Goal: Information Seeking & Learning: Learn about a topic

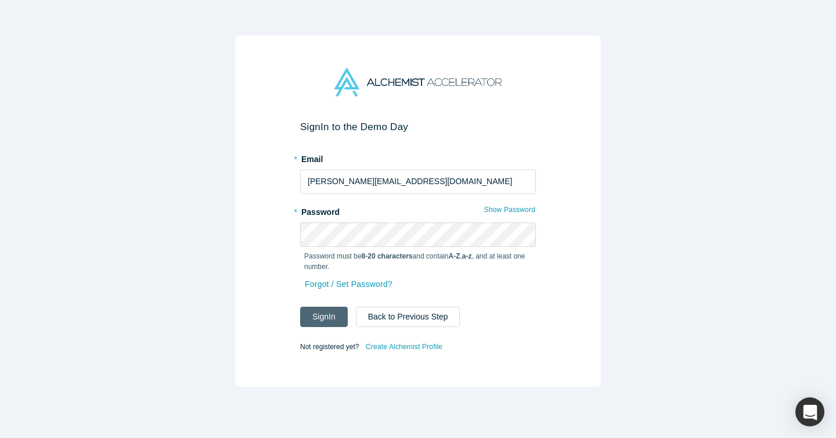
click at [328, 319] on button "Sign In" at bounding box center [324, 316] width 48 height 20
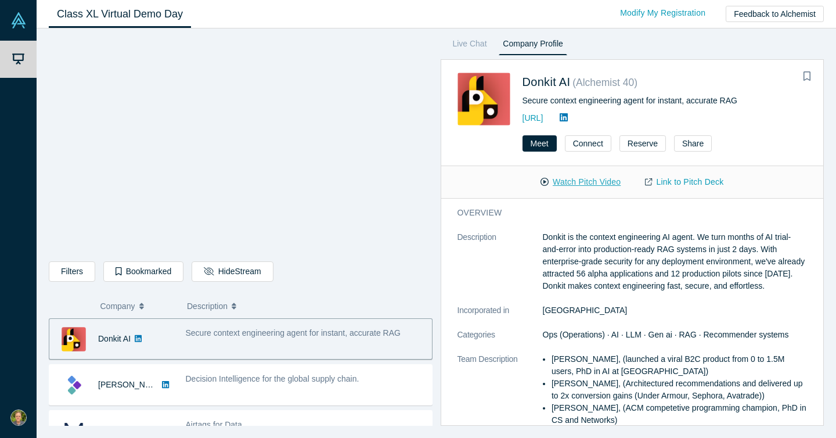
click at [573, 182] on button "Watch Pitch Video" at bounding box center [580, 182] width 104 height 20
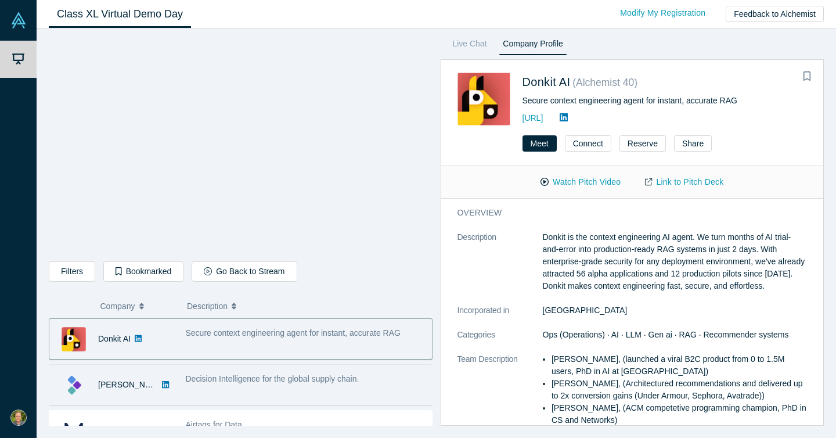
click at [296, 382] on span "Decision Intelligence for the global supply chain." at bounding box center [273, 378] width 174 height 9
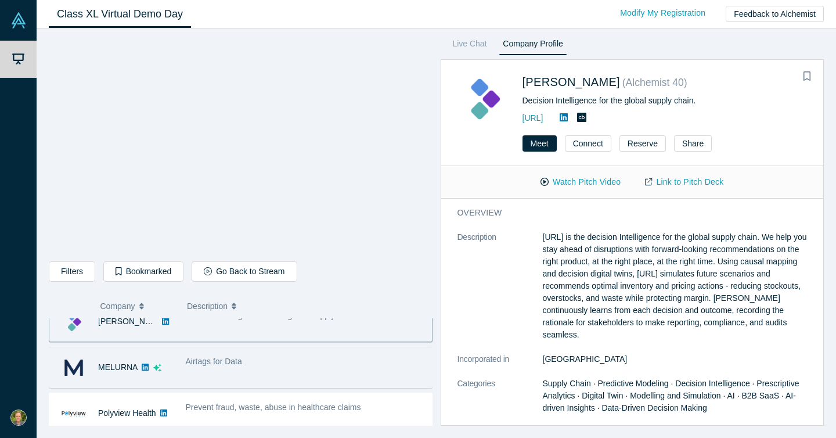
scroll to position [71, 0]
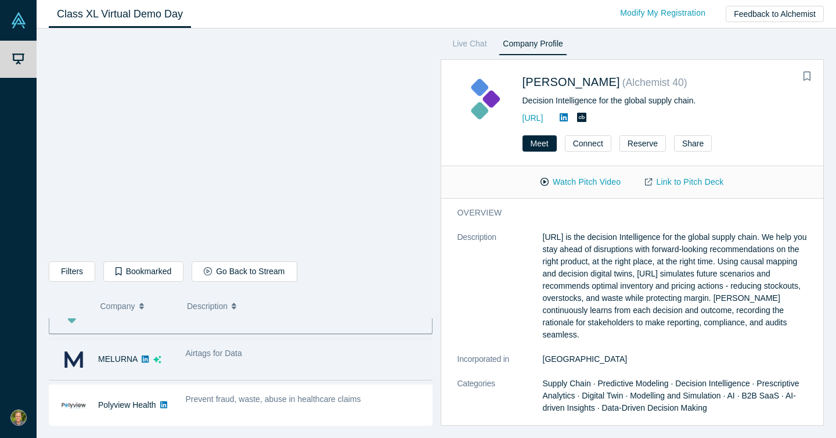
click at [315, 367] on div "Airtags for Data" at bounding box center [305, 359] width 252 height 37
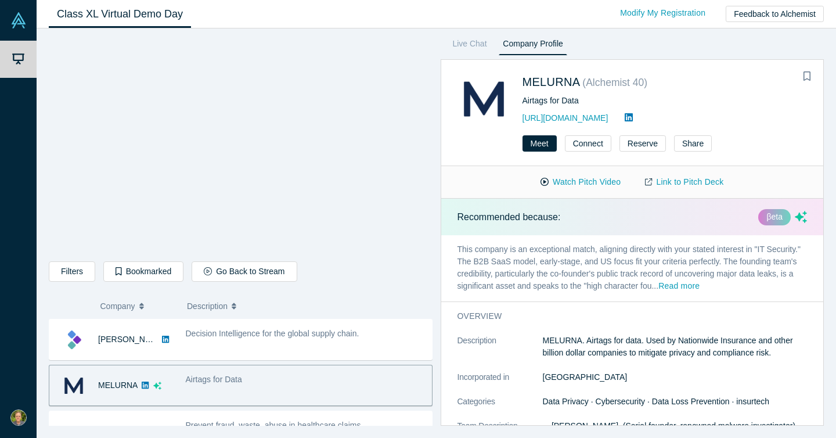
scroll to position [45, 0]
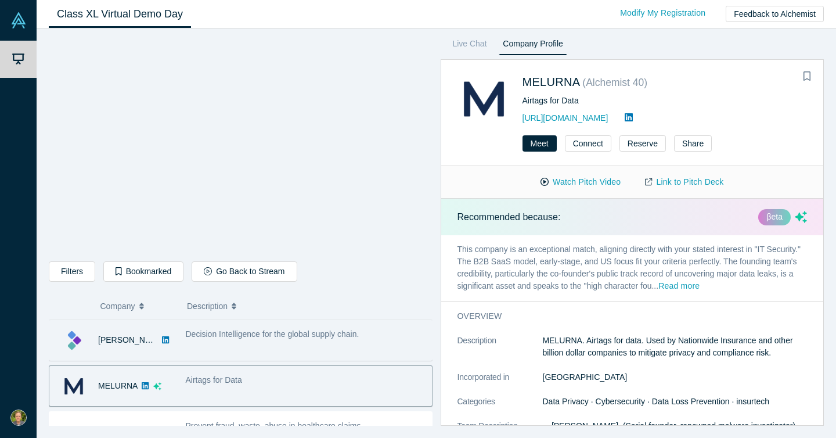
click at [346, 333] on span "Decision Intelligence for the global supply chain." at bounding box center [273, 333] width 174 height 9
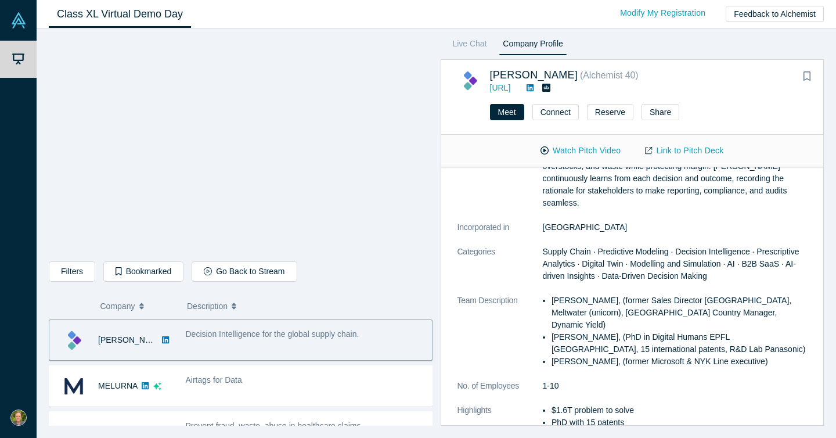
scroll to position [116, 0]
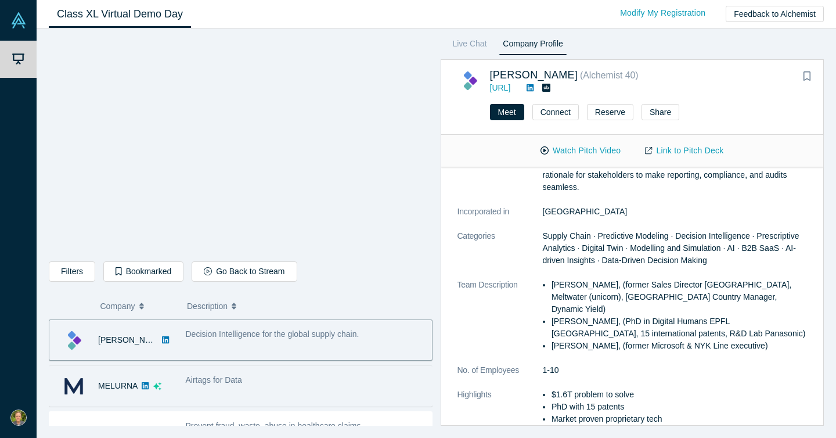
click at [312, 382] on div "Airtags for Data" at bounding box center [306, 380] width 240 height 12
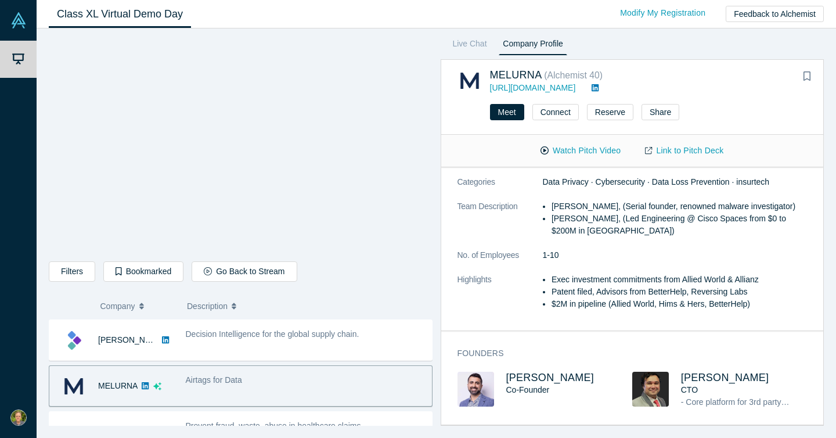
scroll to position [200, 0]
click at [530, 371] on span "[PERSON_NAME]" at bounding box center [550, 377] width 88 height 12
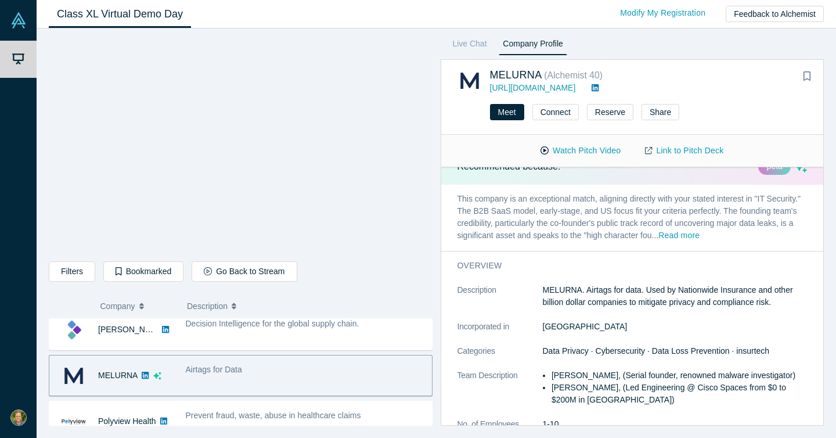
scroll to position [28, 0]
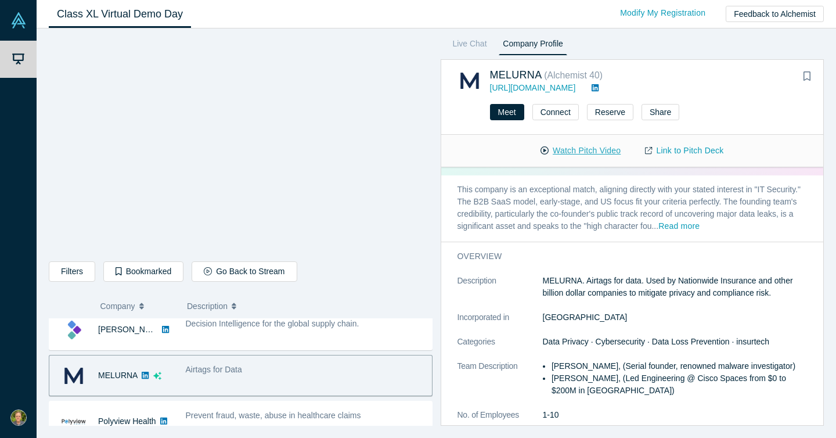
click at [587, 149] on button "Watch Pitch Video" at bounding box center [580, 150] width 104 height 20
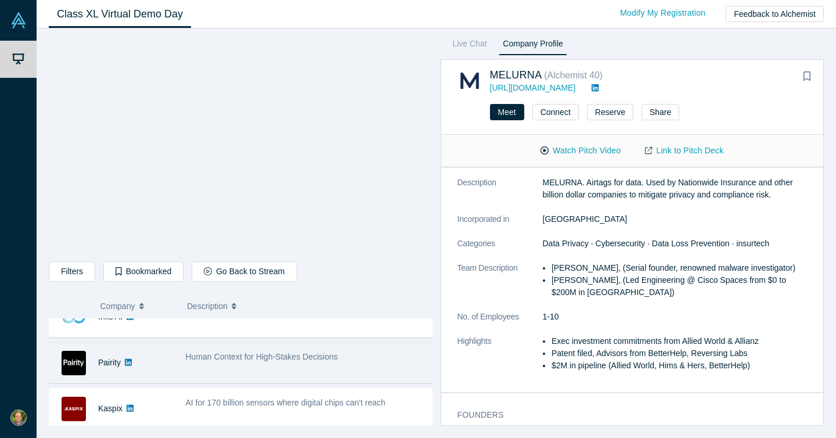
scroll to position [295, 0]
click at [178, 369] on div "Pairity" at bounding box center [114, 364] width 130 height 40
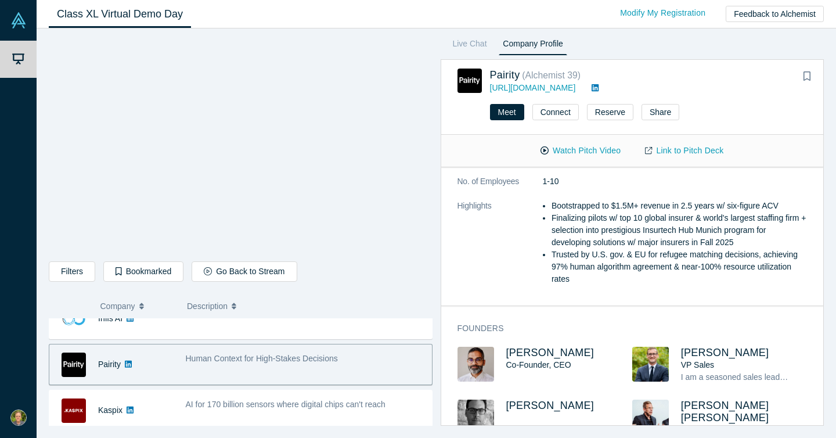
scroll to position [440, 0]
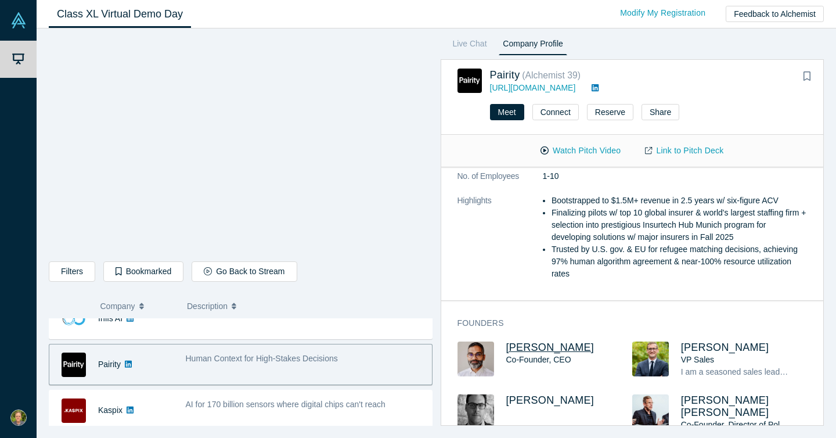
click at [529, 347] on span "[PERSON_NAME]" at bounding box center [550, 347] width 88 height 12
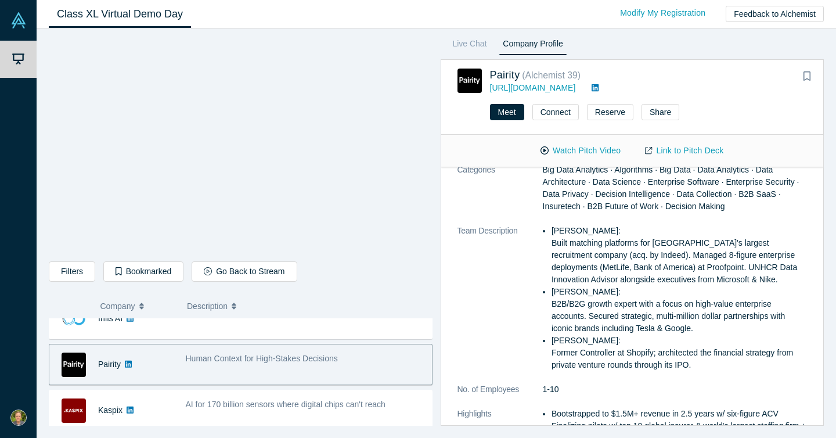
scroll to position [0, 0]
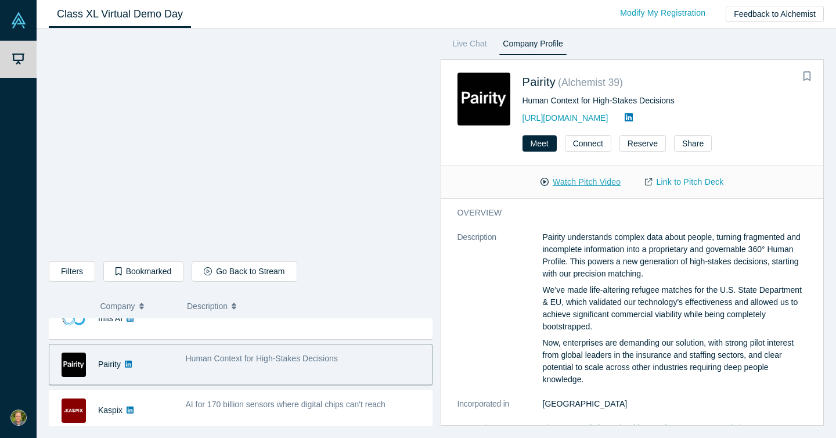
click at [579, 179] on button "Watch Pitch Video" at bounding box center [580, 182] width 104 height 20
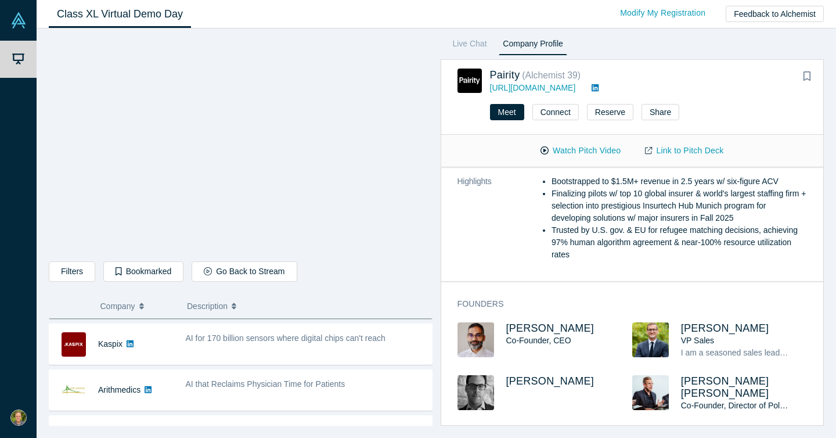
scroll to position [363, 0]
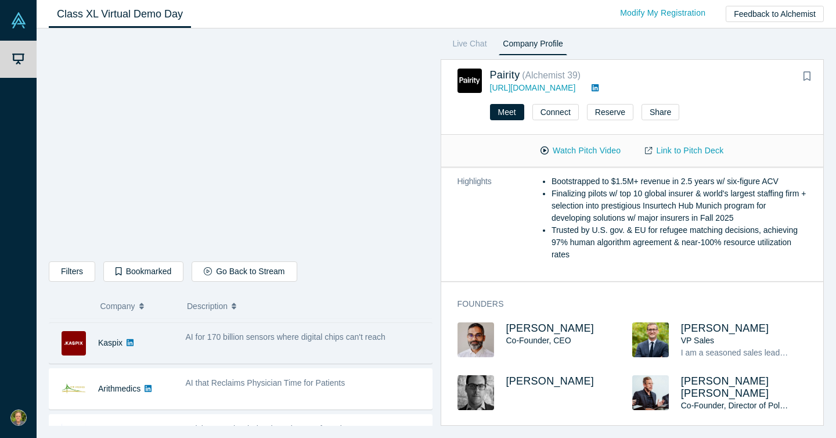
click at [268, 339] on span "AI for 170 billion sensors where digital chips can't reach" at bounding box center [286, 336] width 200 height 9
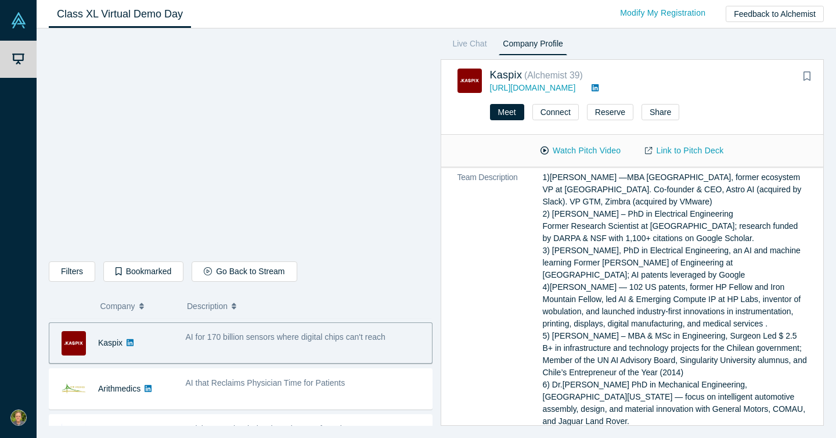
scroll to position [181, 0]
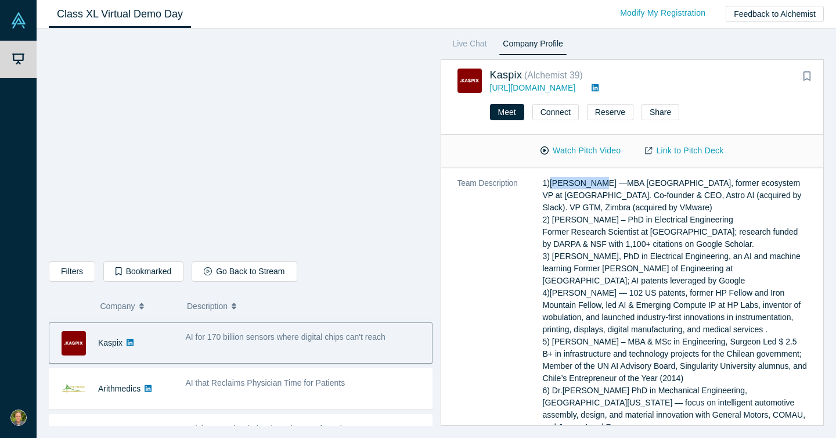
drag, startPoint x: 594, startPoint y: 182, endPoint x: 550, endPoint y: 182, distance: 44.7
click at [550, 182] on p "1)[PERSON_NAME] —MBA [GEOGRAPHIC_DATA], former ecosystem VP at [GEOGRAPHIC_DATA…" at bounding box center [675, 305] width 265 height 256
copy p "[PERSON_NAME]"
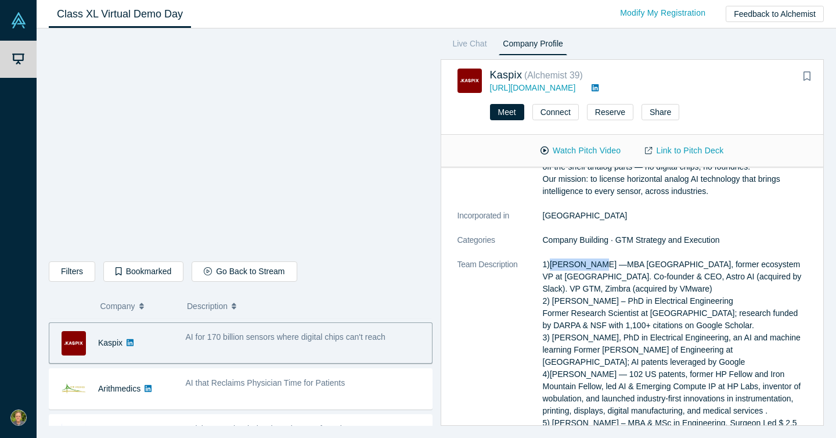
scroll to position [93, 0]
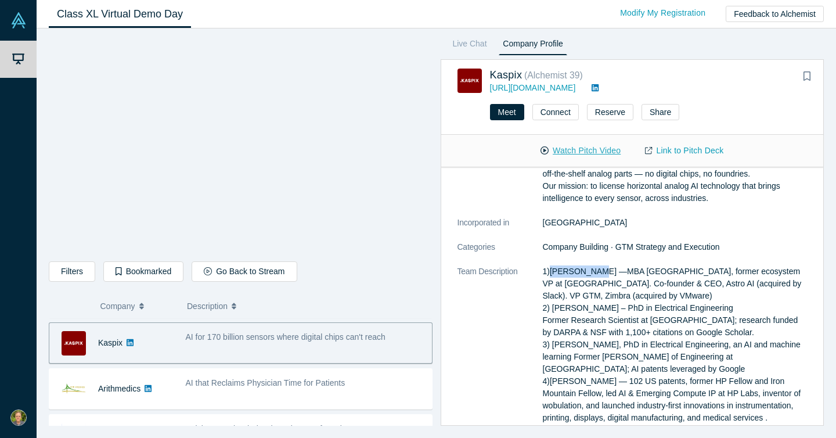
click at [578, 146] on button "Watch Pitch Video" at bounding box center [580, 150] width 104 height 20
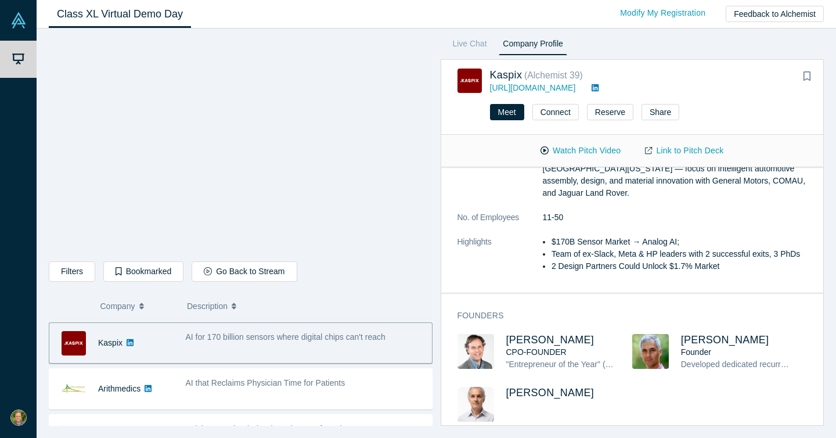
scroll to position [428, 0]
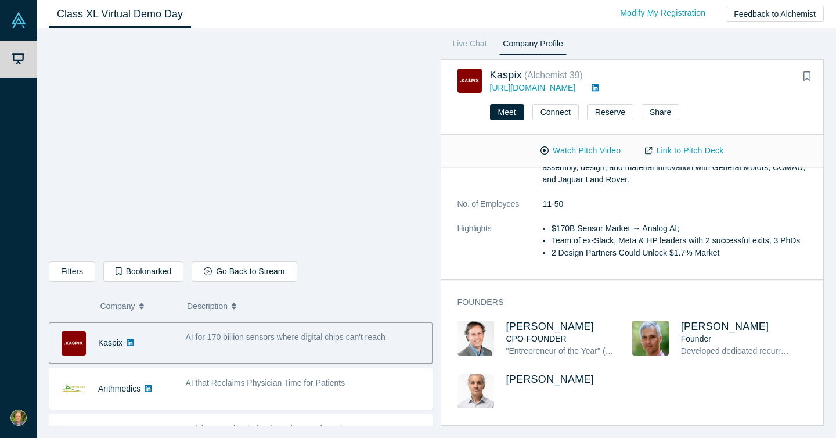
click at [710, 326] on span "[PERSON_NAME]" at bounding box center [725, 326] width 88 height 12
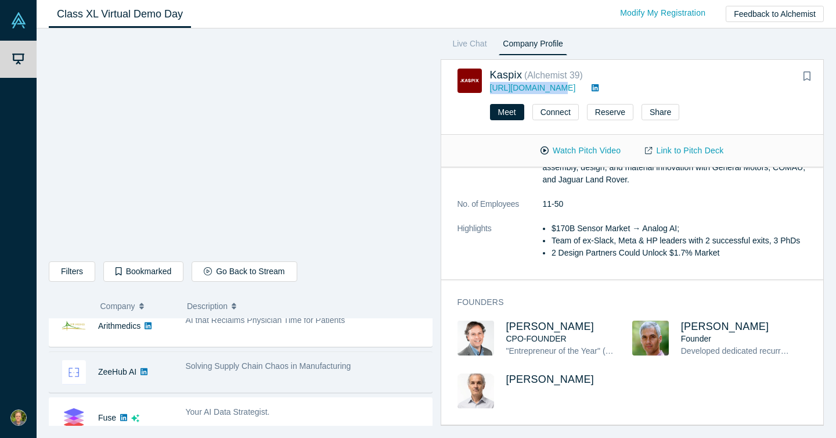
scroll to position [430, 0]
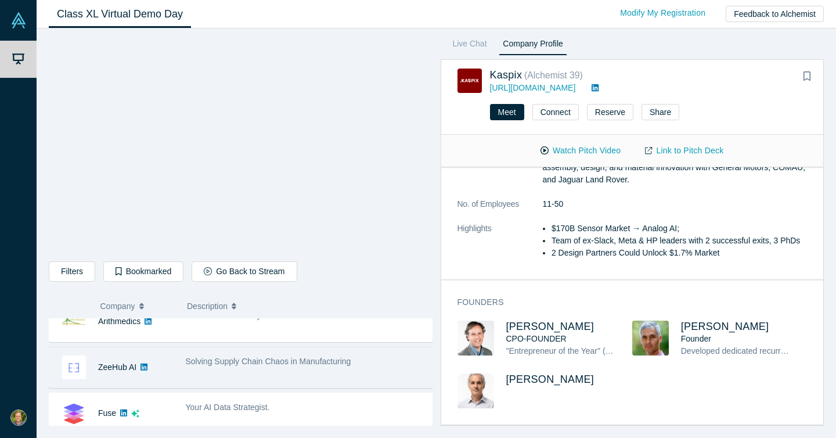
click at [270, 364] on span "Solving Supply Chain Chaos in Manufacturing" at bounding box center [268, 360] width 165 height 9
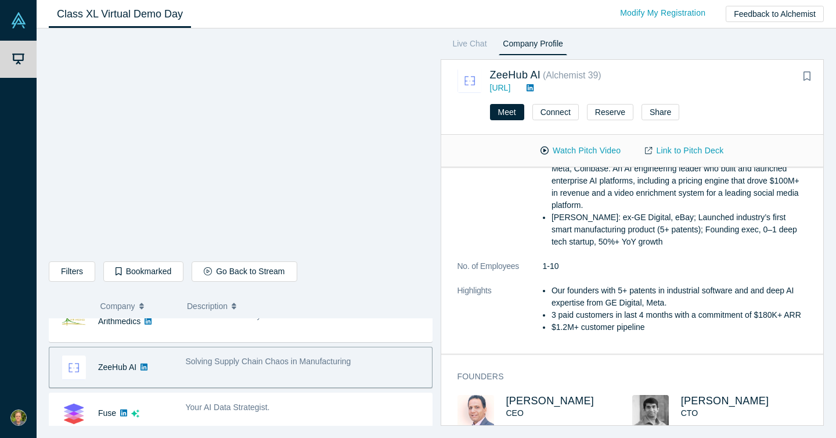
scroll to position [244, 0]
click at [526, 395] on span "[PERSON_NAME]" at bounding box center [550, 401] width 88 height 12
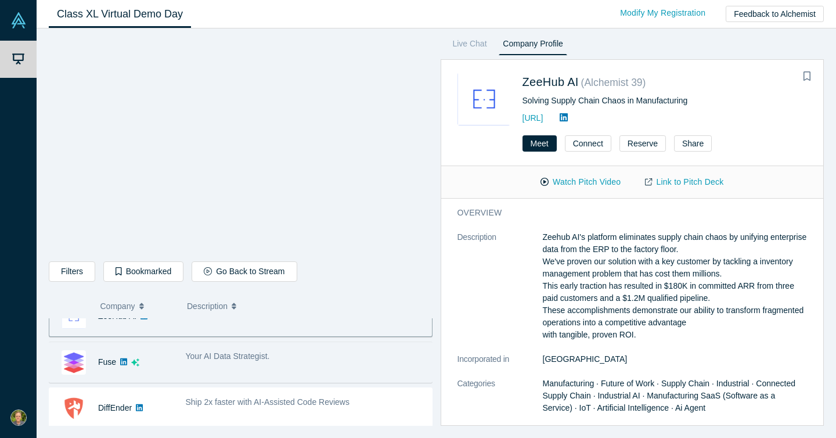
scroll to position [485, 0]
click at [117, 357] on link at bounding box center [123, 358] width 15 height 40
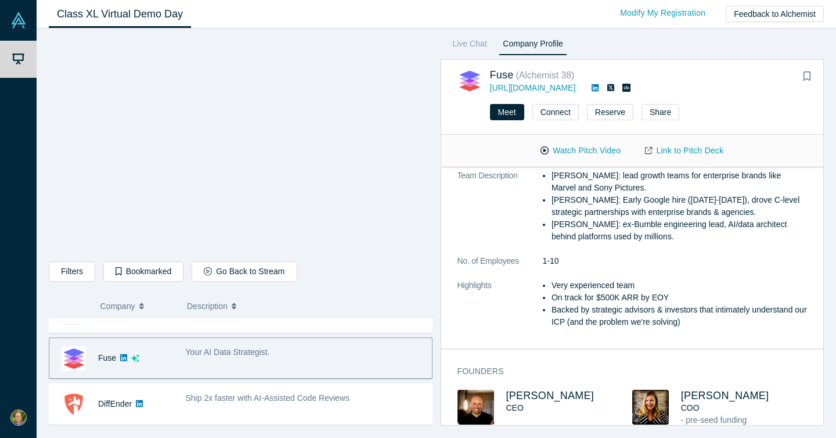
scroll to position [365, 0]
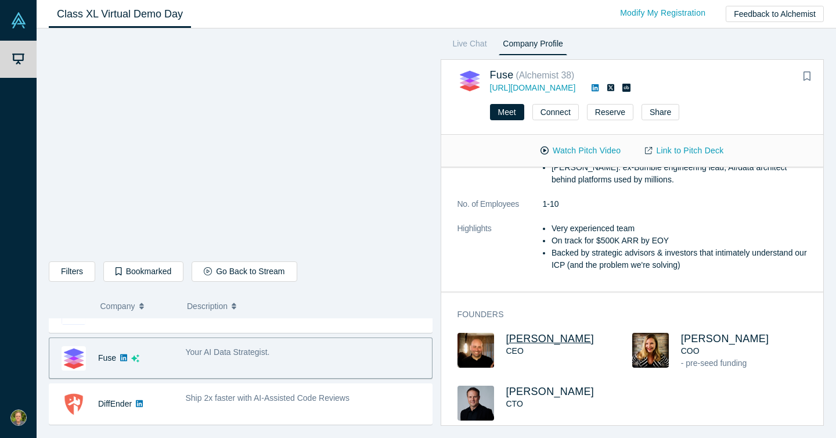
click at [553, 333] on span "[PERSON_NAME]" at bounding box center [550, 339] width 88 height 12
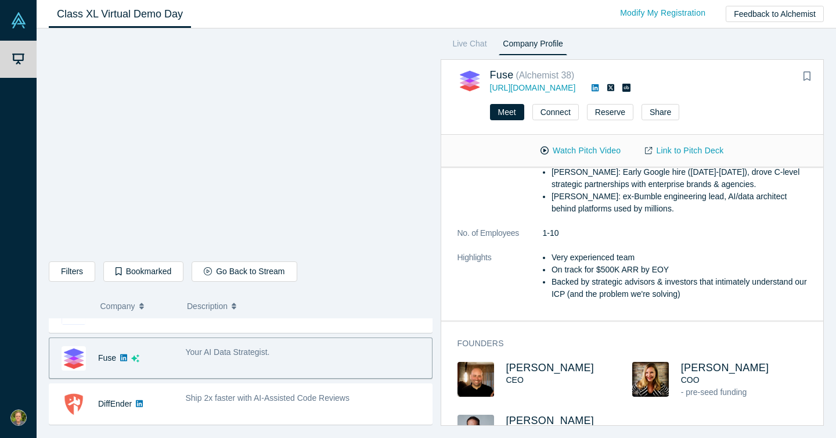
scroll to position [323, 0]
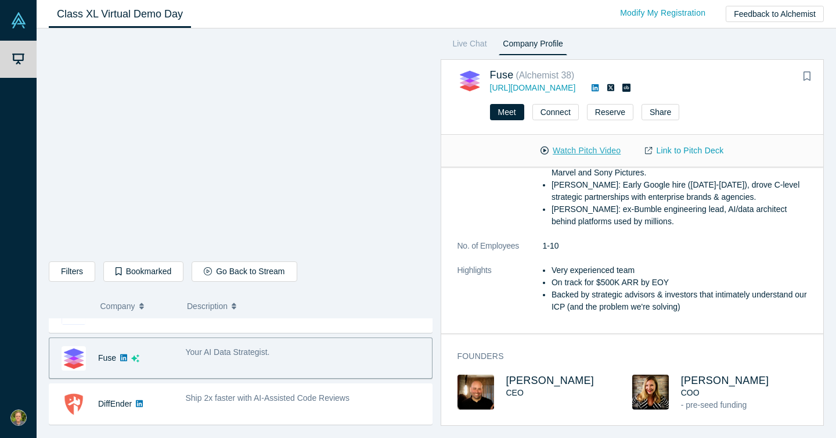
click at [576, 151] on button "Watch Pitch Video" at bounding box center [580, 150] width 104 height 20
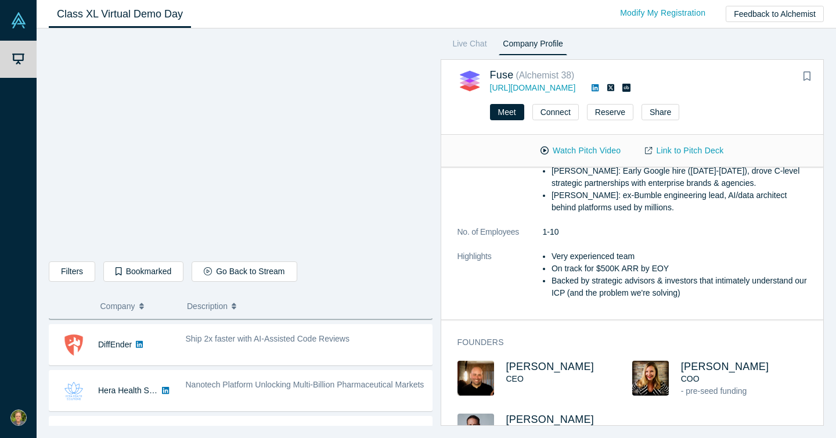
scroll to position [365, 0]
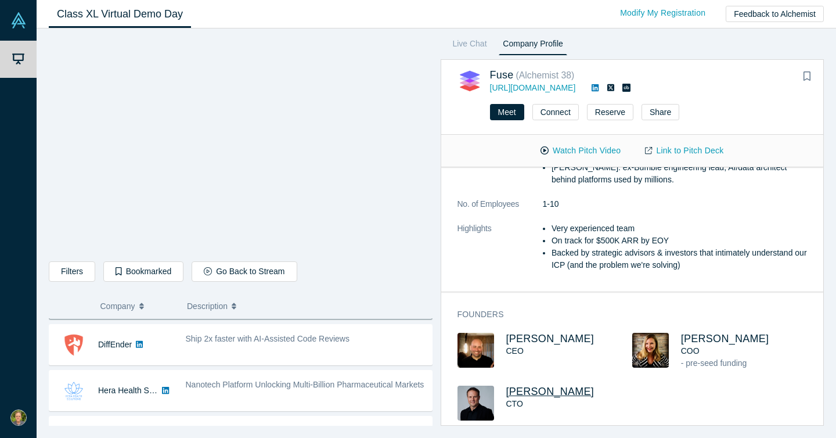
click at [537, 385] on span "[PERSON_NAME]" at bounding box center [550, 391] width 88 height 12
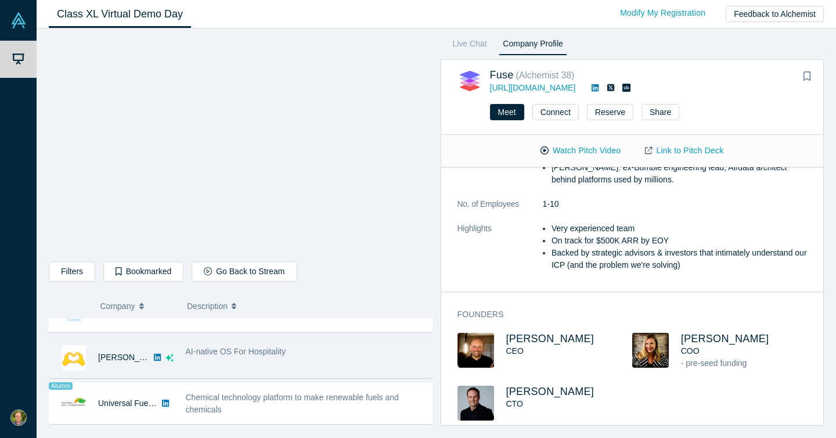
scroll to position [624, 0]
